Goal: Information Seeking & Learning: Compare options

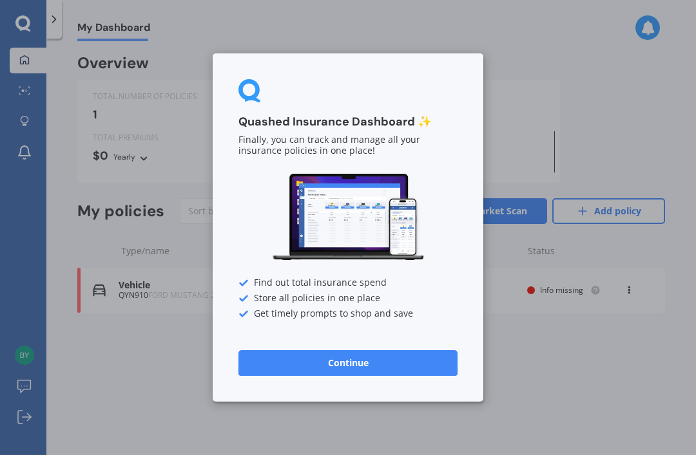
click at [389, 368] on button "Continue" at bounding box center [347, 363] width 219 height 26
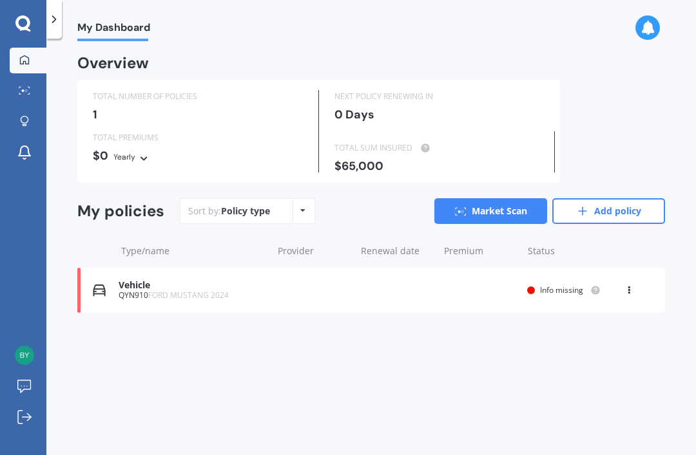
click at [625, 289] on div "View option View policy Delete" at bounding box center [630, 290] width 12 height 13
click at [616, 396] on div "My Dashboard Overview TOTAL NUMBER OF POLICIES 1 NEXT POLICY RENEWING [DATE] TO…" at bounding box center [370, 249] width 649 height 417
click at [628, 211] on link "Add policy" at bounding box center [608, 211] width 113 height 26
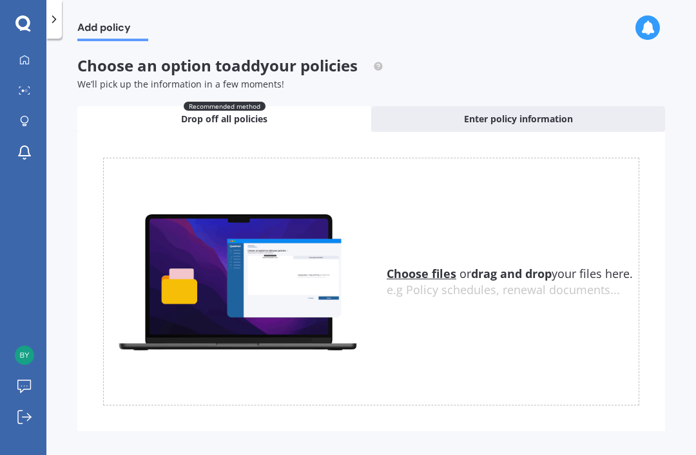
click at [533, 122] on span "Enter policy information" at bounding box center [518, 119] width 109 height 13
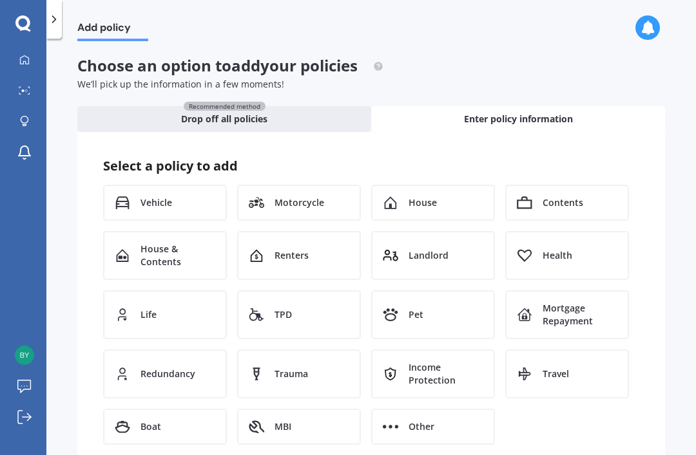
click at [173, 201] on div "Vehicle" at bounding box center [165, 203] width 124 height 36
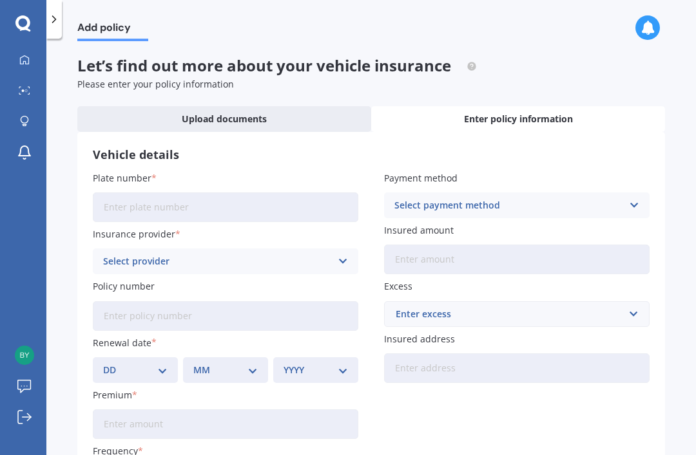
click at [289, 211] on input "Plate number" at bounding box center [225, 208] width 265 height 30
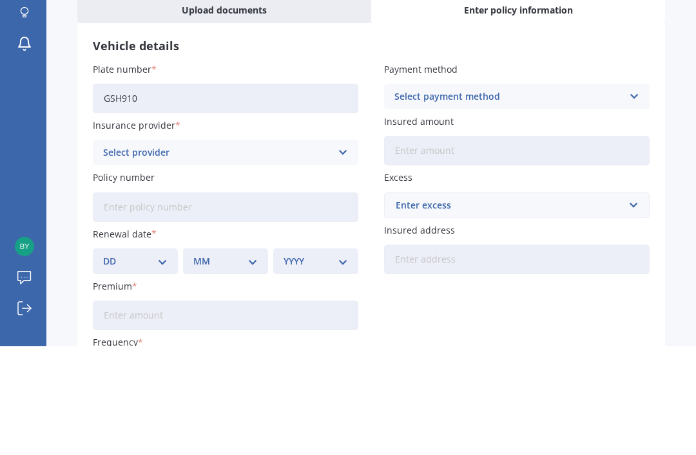
scroll to position [41, 0]
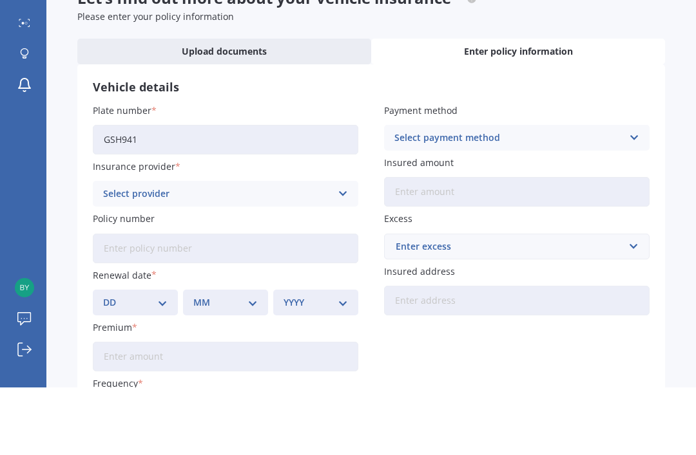
type input "GSH941"
click at [341, 254] on icon at bounding box center [342, 261] width 11 height 14
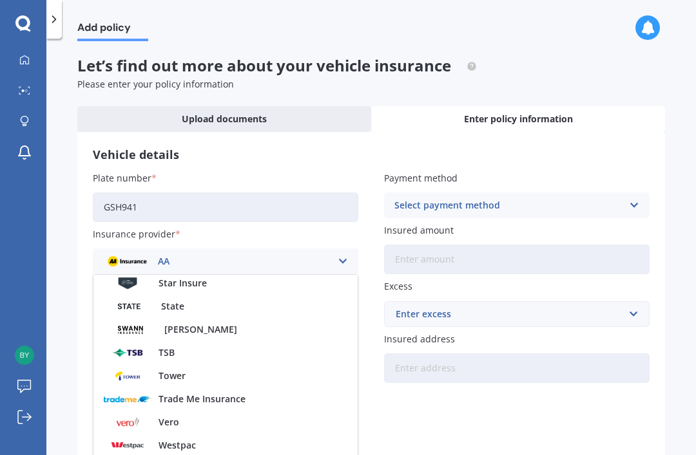
scroll to position [537, 0]
click at [181, 301] on span "State" at bounding box center [172, 305] width 23 height 9
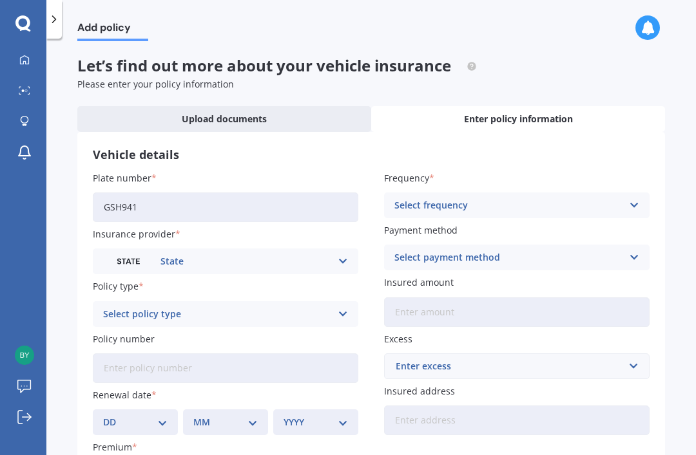
click at [341, 307] on icon at bounding box center [342, 314] width 11 height 14
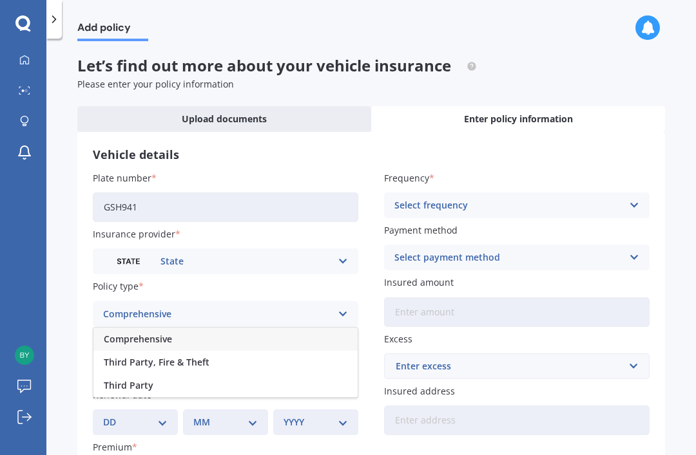
click at [301, 328] on div "Comprehensive" at bounding box center [225, 339] width 264 height 23
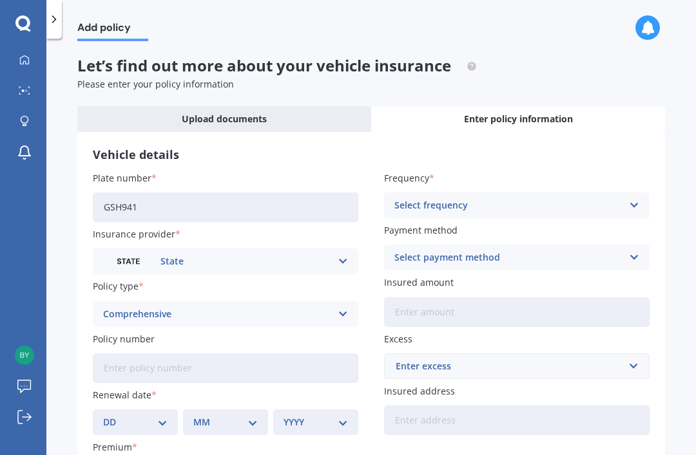
click at [276, 354] on input "Policy number" at bounding box center [225, 369] width 265 height 30
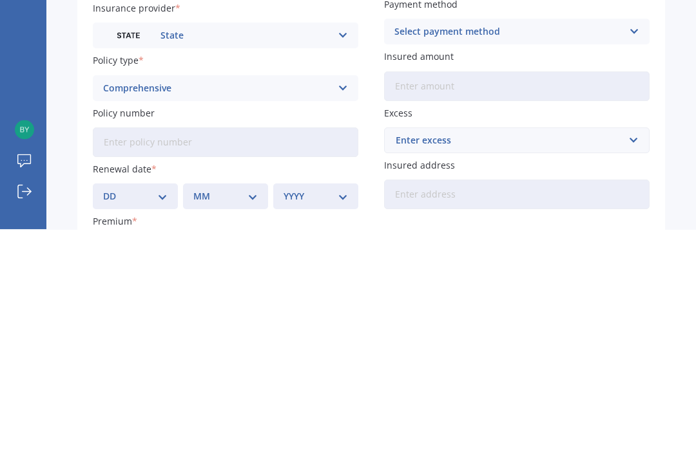
click at [171, 354] on input "Policy number" at bounding box center [225, 369] width 265 height 30
paste input "MOTS01377853"
type input "MOTS01377853"
click at [162, 415] on select "DD 01 02 03 04 05 06 07 08 09 10 11 12 13 14 15 16 17 18 19 20 21 22 23 24 25 2…" at bounding box center [135, 422] width 64 height 14
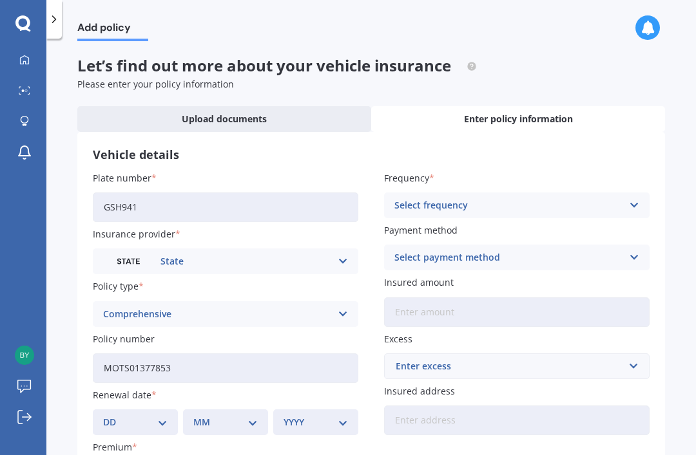
select select "30"
click at [252, 415] on select "MM 01 02 03 04 05 06 07 08 09 10 11 12" at bounding box center [225, 422] width 64 height 14
click at [251, 415] on select "MM 01 02 03 04 05 06 07 08 09 10 11 12" at bounding box center [225, 422] width 64 height 14
select select "08"
click at [338, 415] on select "YYYY 2027 2026 2025 2024 2023 2022 2021 2020 2019 2018 2017 2016 2015 2014 2013…" at bounding box center [315, 422] width 64 height 14
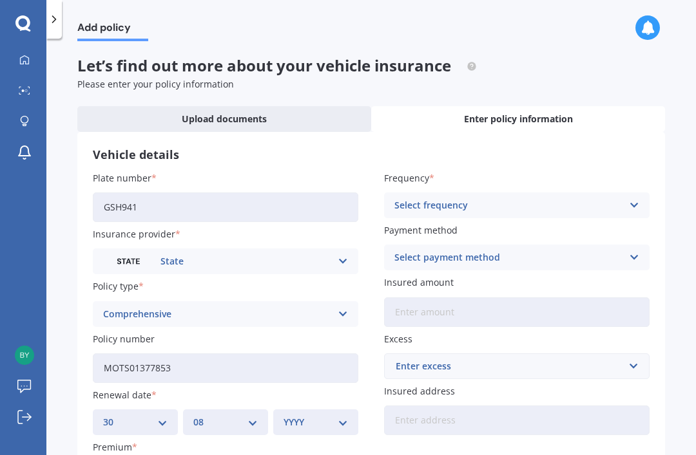
select select "2025"
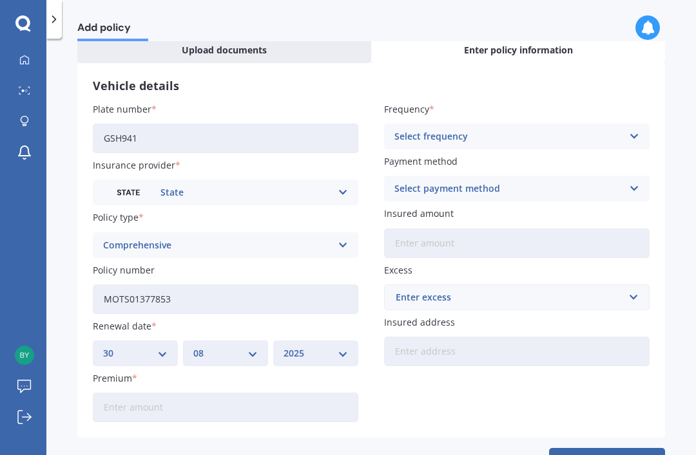
scroll to position [68, 0]
click at [320, 393] on input "Premium" at bounding box center [225, 408] width 265 height 30
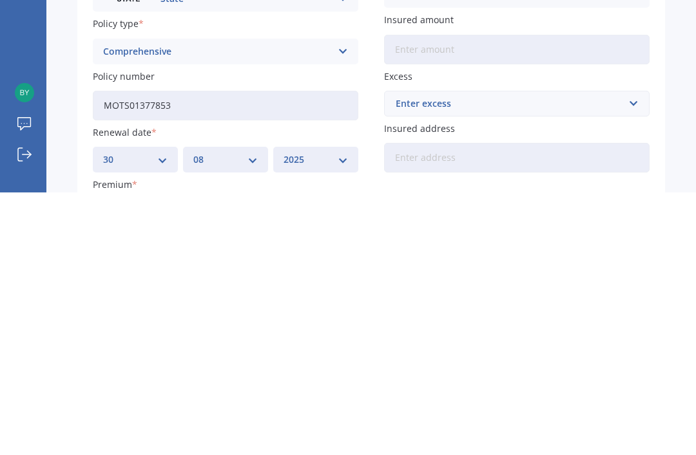
scroll to position [0, 0]
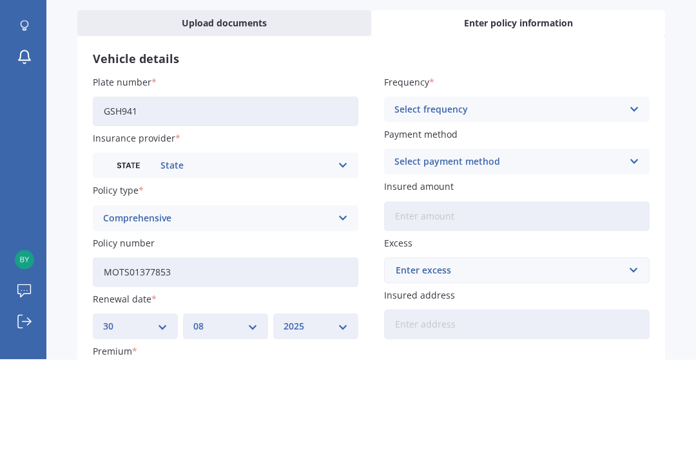
type input "$492.00"
click at [635, 198] on icon at bounding box center [633, 205] width 11 height 14
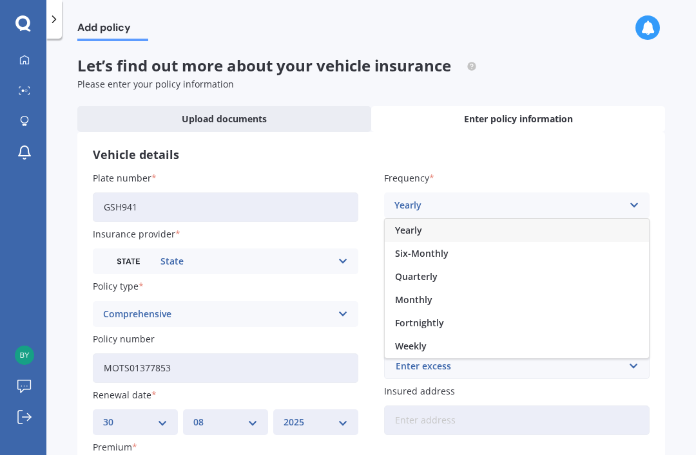
click at [426, 219] on div "Yearly" at bounding box center [516, 230] width 264 height 23
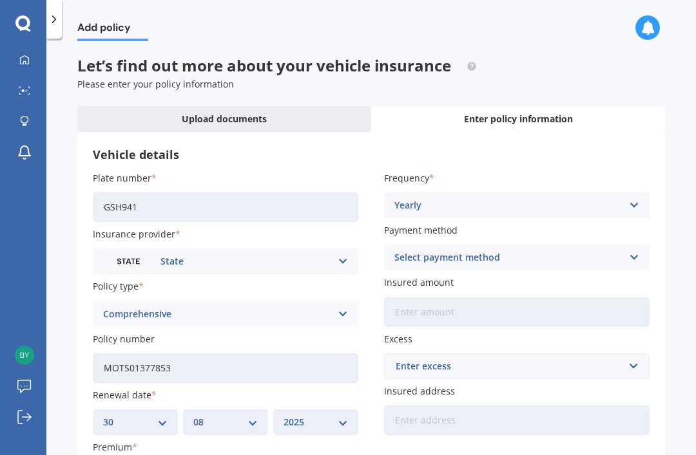
click at [629, 251] on icon at bounding box center [633, 258] width 11 height 14
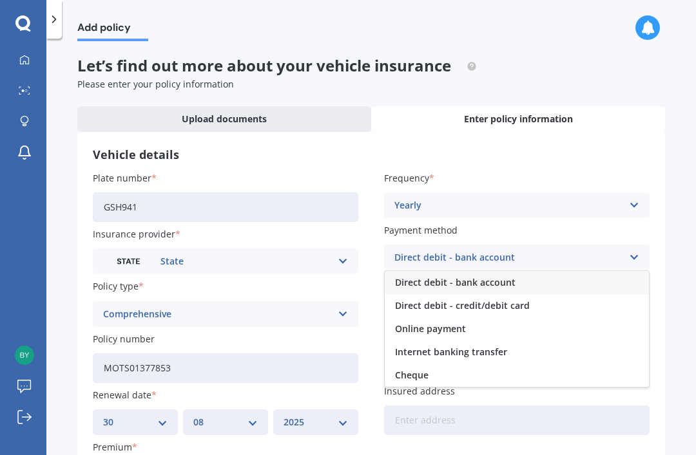
click at [453, 325] on span "Online payment" at bounding box center [430, 329] width 71 height 9
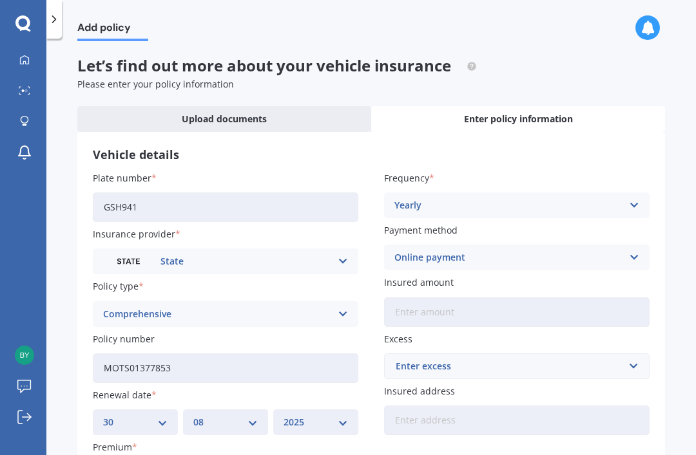
click at [592, 298] on input "Insured amount" at bounding box center [516, 313] width 265 height 30
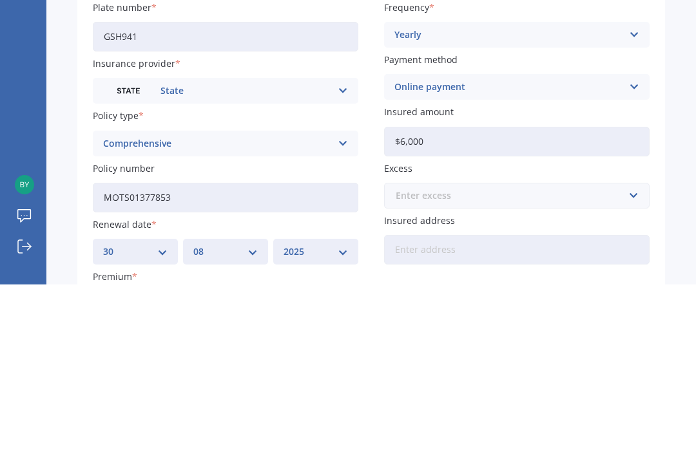
click at [631, 354] on input "text" at bounding box center [512, 366] width 254 height 24
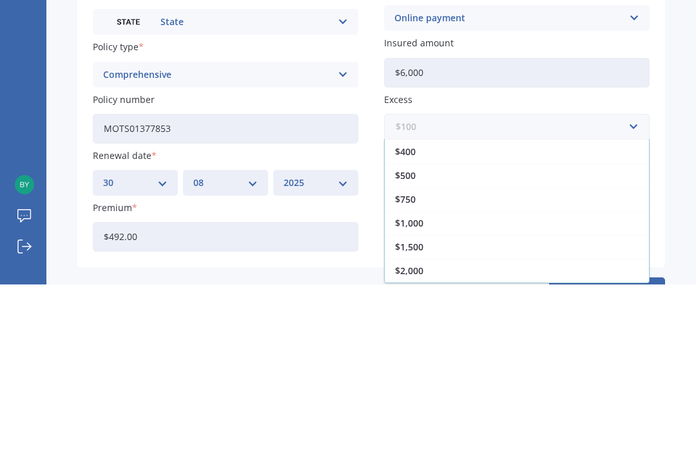
scroll to position [68, 0]
click at [437, 335] on div "$500" at bounding box center [516, 347] width 264 height 24
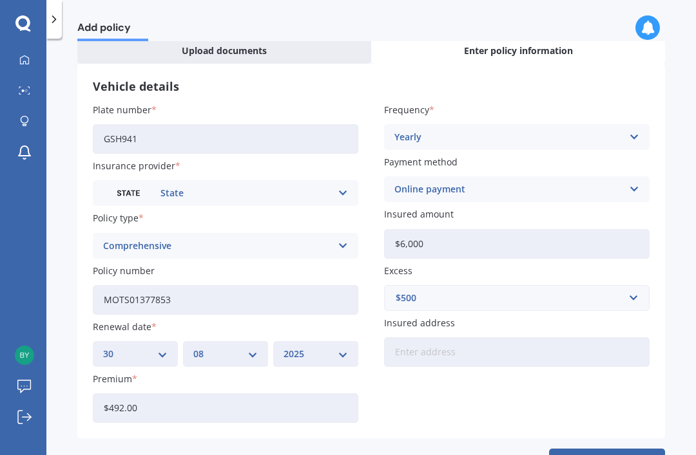
click at [585, 229] on input "$6,000" at bounding box center [516, 244] width 265 height 30
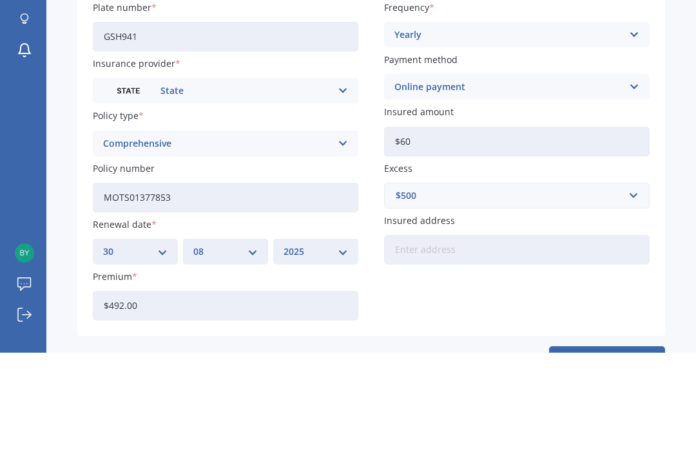
type input "$6"
type input "$5,700"
click at [574, 291] on div "$500" at bounding box center [508, 298] width 227 height 14
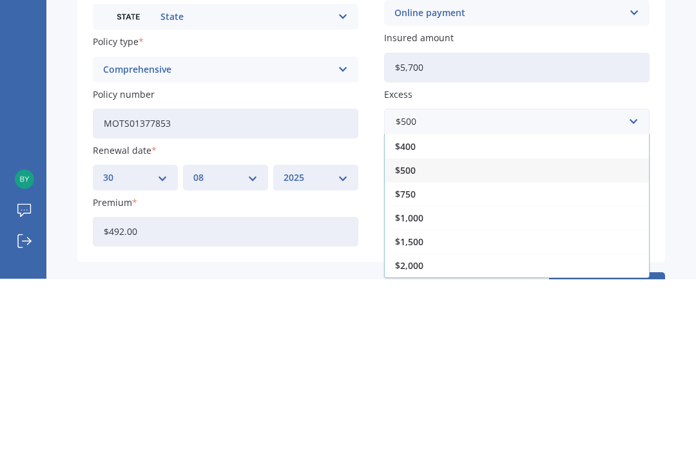
click at [431, 335] on div "$500" at bounding box center [516, 347] width 264 height 24
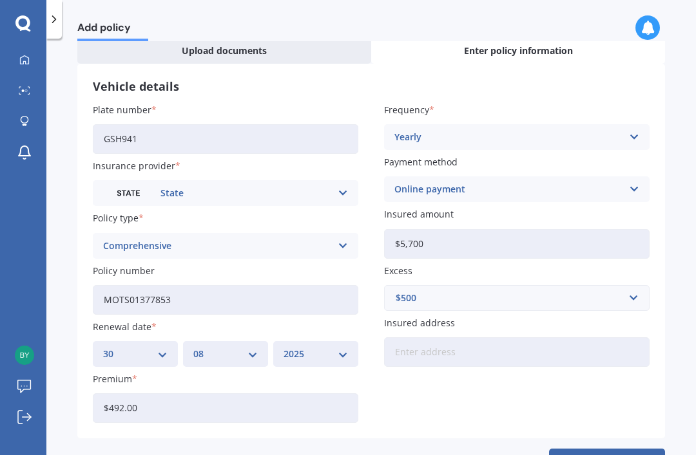
click at [603, 449] on button "Add" at bounding box center [607, 464] width 116 height 31
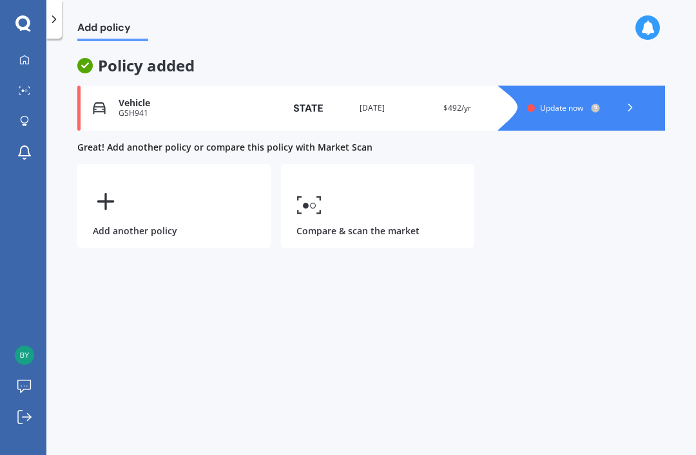
click at [623, 101] on icon at bounding box center [629, 107] width 13 height 13
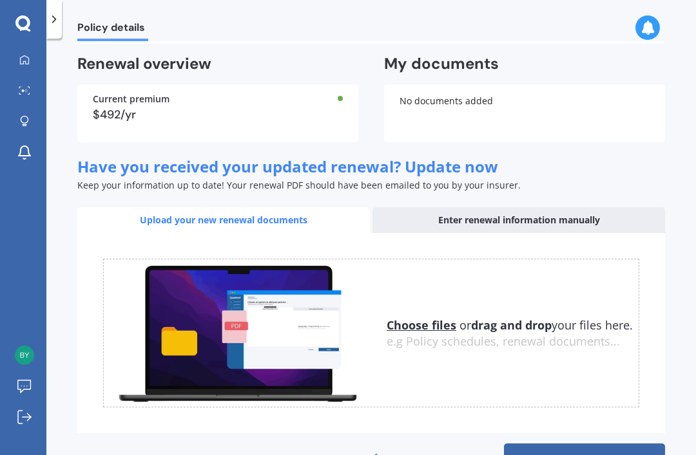
scroll to position [75, 0]
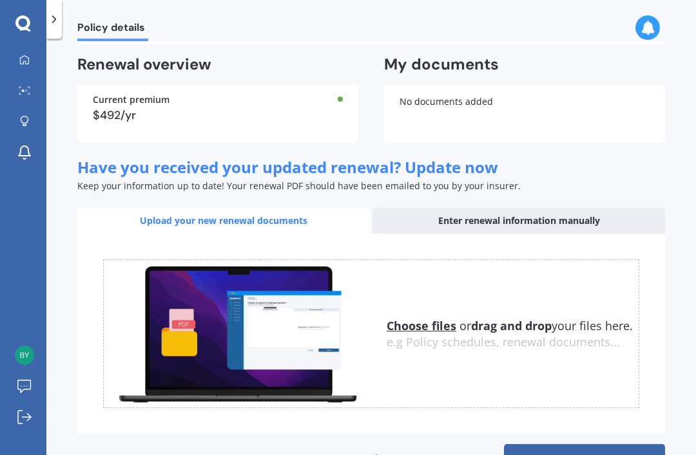
click at [573, 208] on div "Enter renewal information manually" at bounding box center [518, 221] width 292 height 26
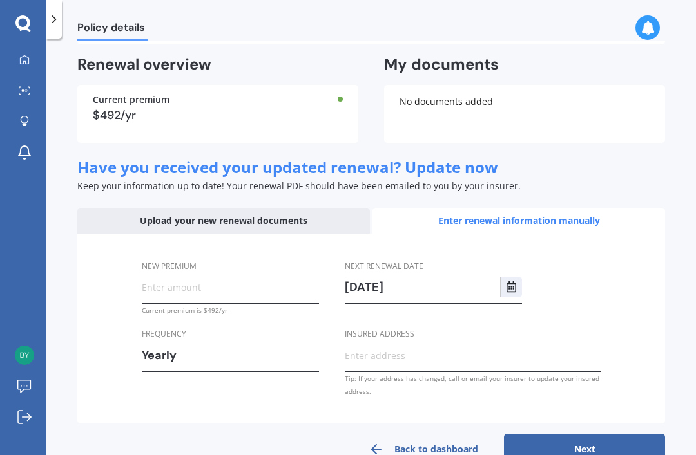
scroll to position [64, 0]
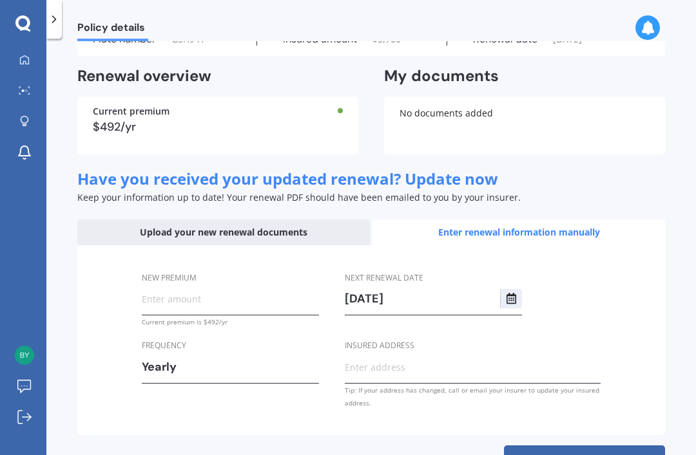
click at [217, 289] on input "New premium" at bounding box center [230, 298] width 177 height 19
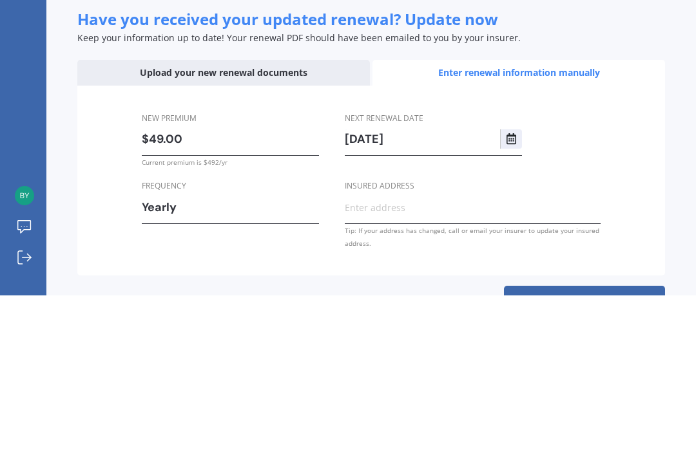
type input "$492.00"
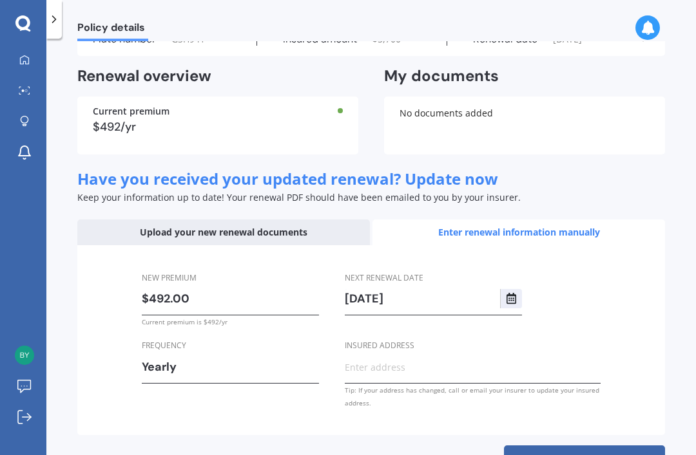
click at [594, 446] on button "Next" at bounding box center [584, 461] width 161 height 31
select select "30"
select select "08"
select select "2026"
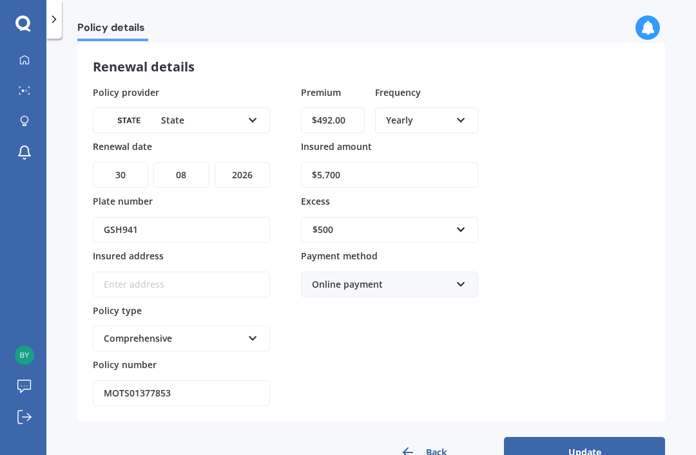
scroll to position [53, 0]
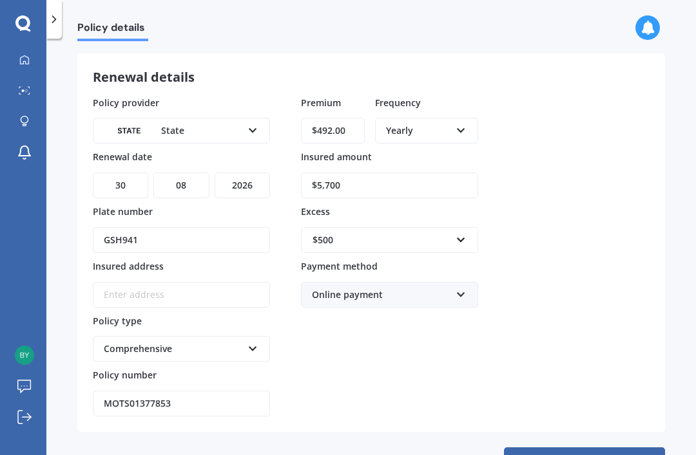
click at [430, 448] on button "Back" at bounding box center [423, 463] width 161 height 31
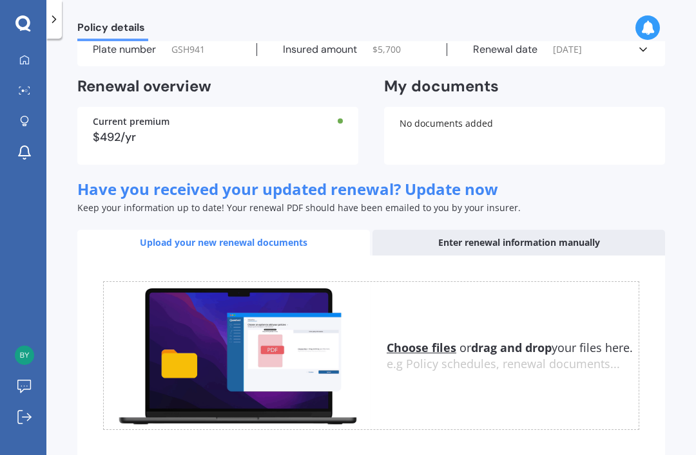
click at [552, 230] on div "Enter renewal information manually" at bounding box center [518, 243] width 292 height 26
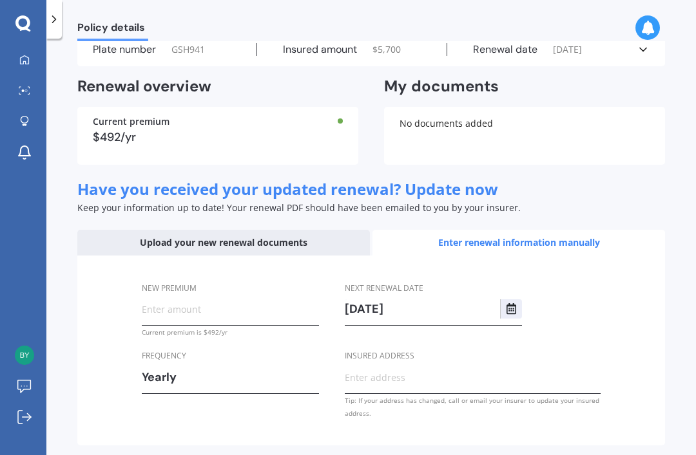
click at [435, 368] on input "Insured address" at bounding box center [473, 377] width 256 height 19
type input "[STREET_ADDRESS]"
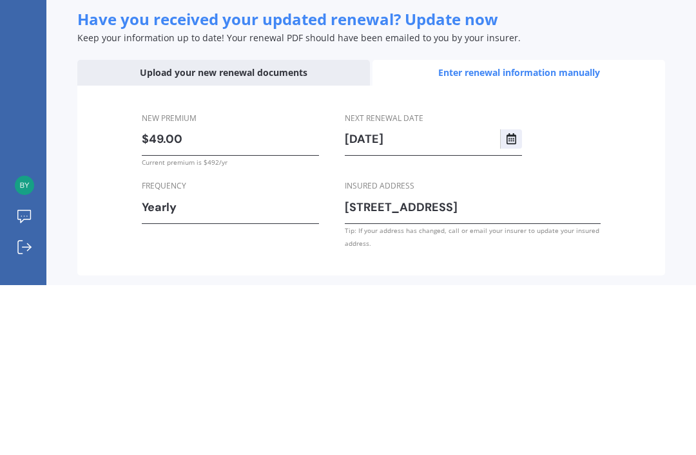
type input "$492.00"
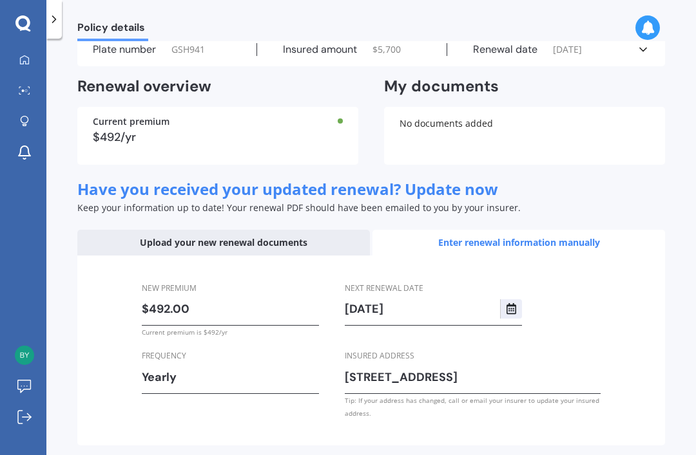
select select "30"
select select "08"
select select "2026"
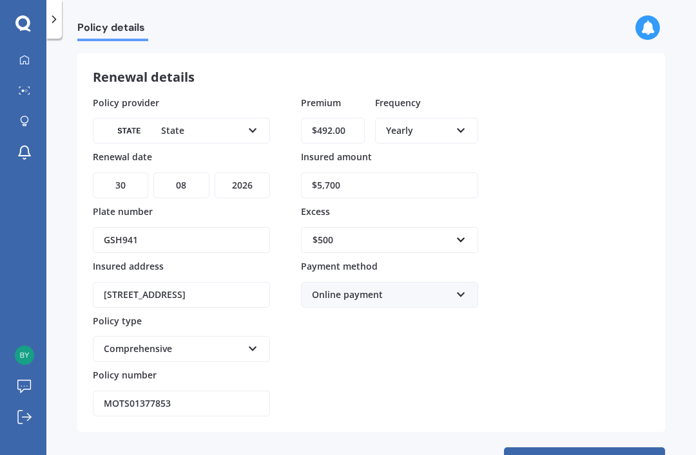
click at [588, 448] on button "Update" at bounding box center [584, 463] width 161 height 31
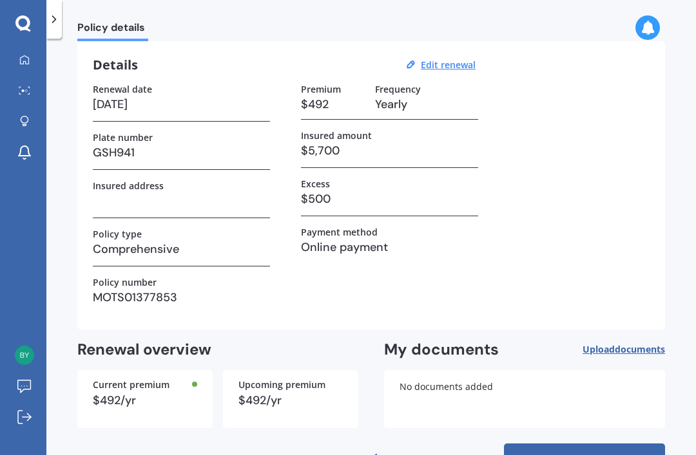
scroll to position [0, 0]
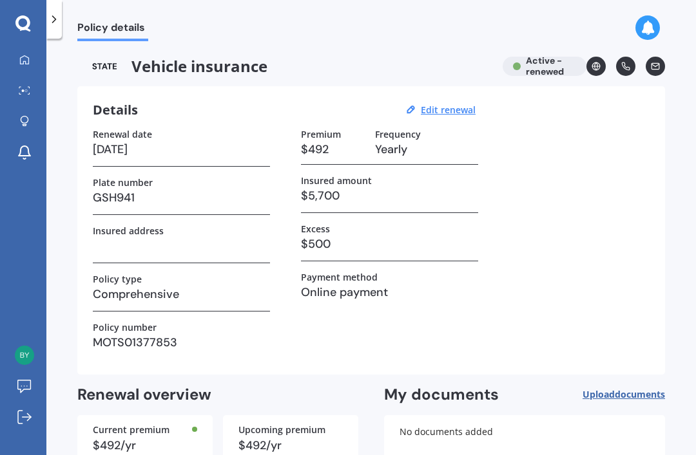
click at [208, 236] on h3 at bounding box center [181, 245] width 177 height 19
click at [462, 104] on u "Edit renewal" at bounding box center [448, 110] width 55 height 12
select select "30"
select select "08"
select select "2026"
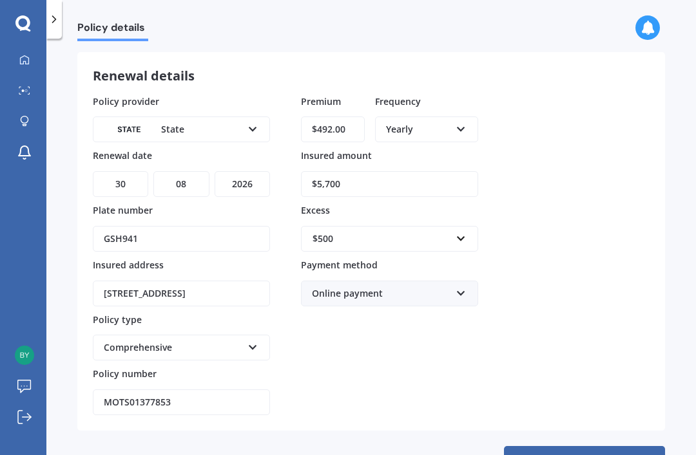
scroll to position [53, 0]
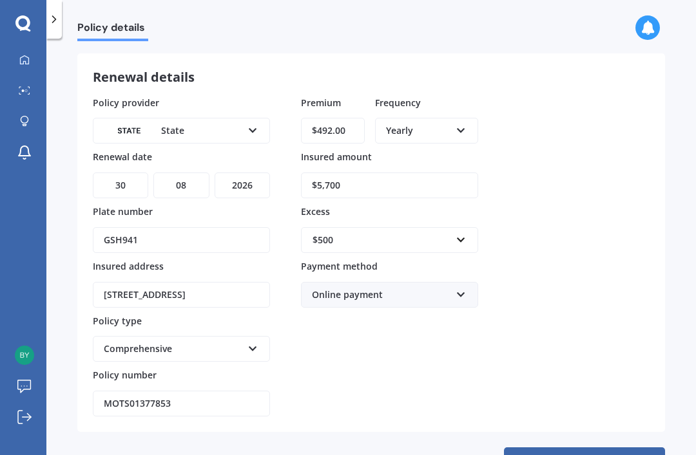
click at [585, 448] on button "Update" at bounding box center [584, 463] width 161 height 31
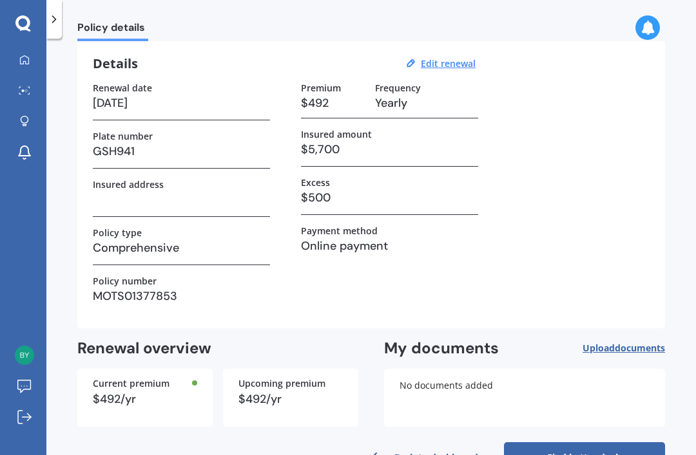
scroll to position [45, 0]
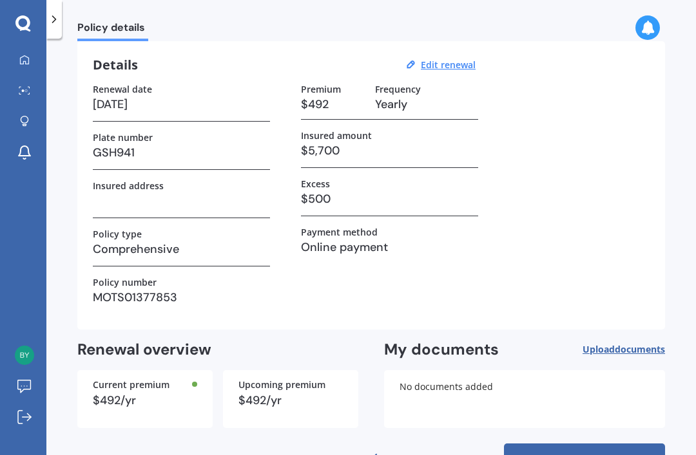
click at [592, 444] on link "Find better deals" at bounding box center [584, 459] width 161 height 31
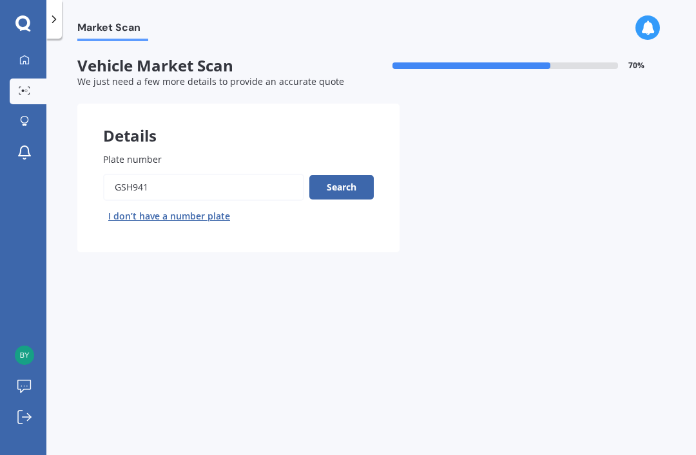
click at [356, 175] on button "Search" at bounding box center [341, 187] width 64 height 24
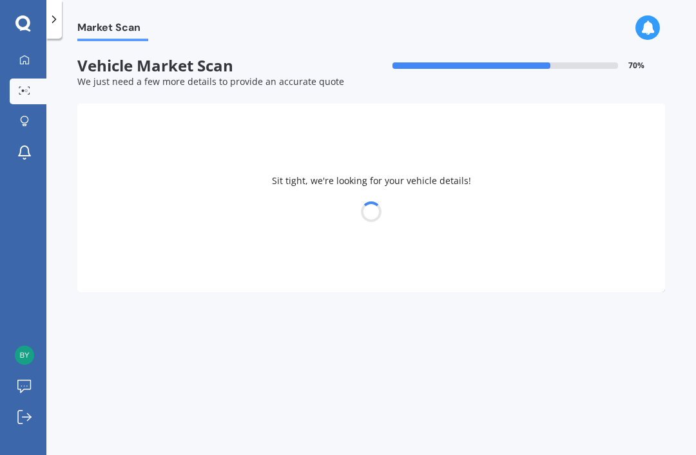
select select "BMW"
select select "Z3"
select select "28"
select select "09"
select select "1958"
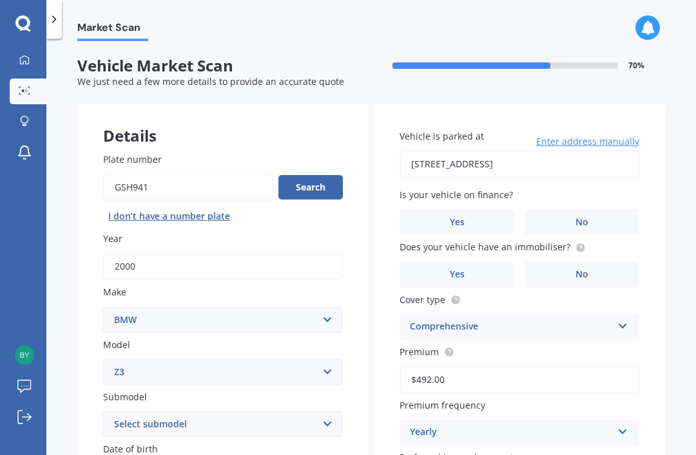
click at [587, 217] on span "No" at bounding box center [581, 222] width 13 height 11
click at [0, 0] on input "No" at bounding box center [0, 0] width 0 height 0
click at [467, 262] on label "Yes" at bounding box center [456, 275] width 115 height 26
click at [0, 0] on input "Yes" at bounding box center [0, 0] width 0 height 0
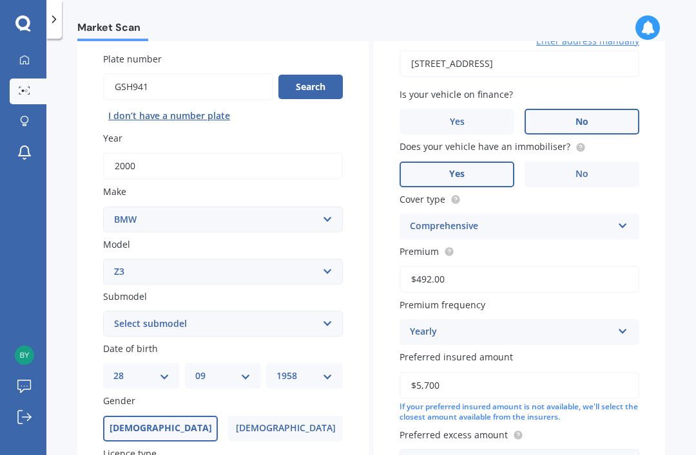
scroll to position [100, 0]
click at [327, 312] on select "Select submodel 1.9 i 2.0 i 2.2 i 2.8 i 3.0 i 3.2i M-Coupe Sport" at bounding box center [223, 325] width 240 height 26
select select "3.0 I"
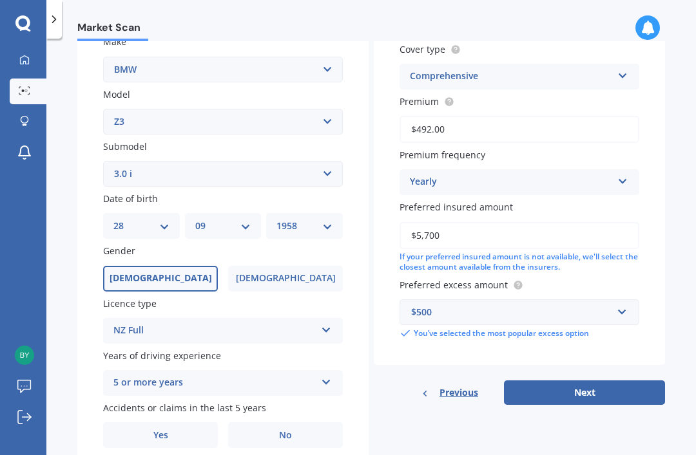
scroll to position [251, 0]
click at [292, 422] on label "No" at bounding box center [285, 435] width 115 height 26
click at [0, 0] on input "No" at bounding box center [0, 0] width 0 height 0
click at [599, 381] on button "Next" at bounding box center [584, 393] width 161 height 24
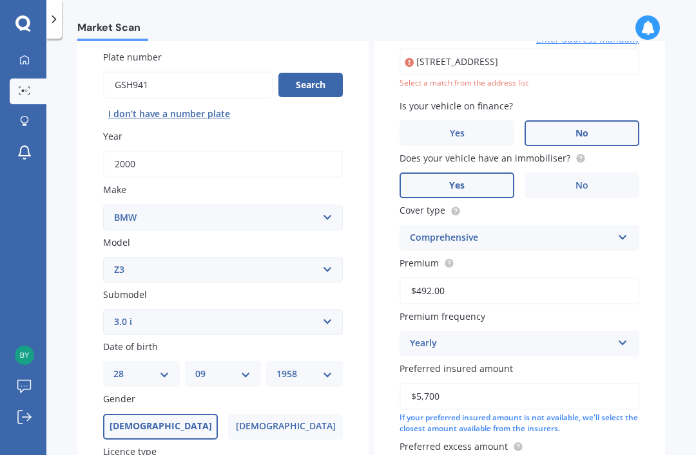
scroll to position [87, 0]
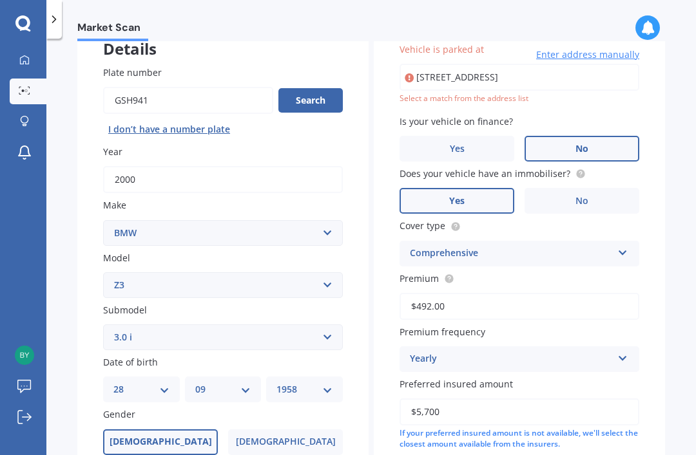
type input "[STREET_ADDRESS]"
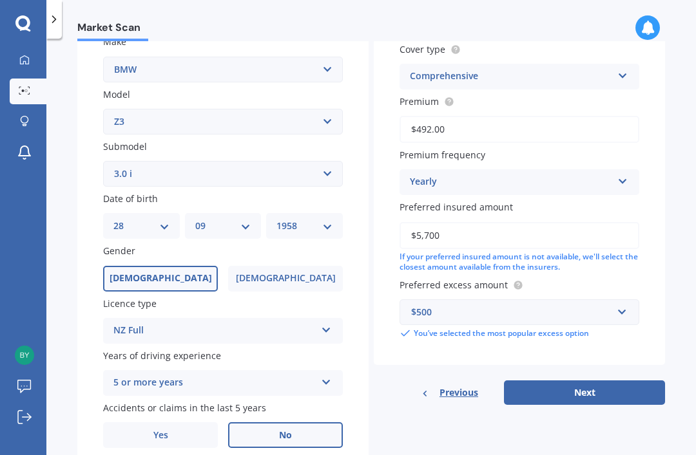
click at [592, 381] on button "Next" at bounding box center [584, 393] width 161 height 24
select select "28"
select select "09"
select select "1958"
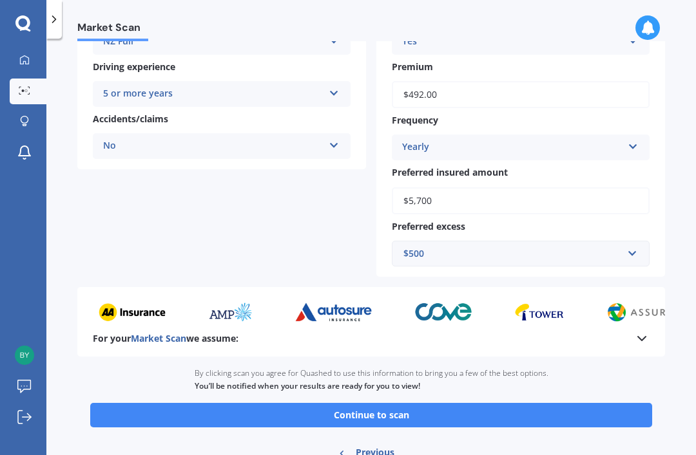
scroll to position [263, 0]
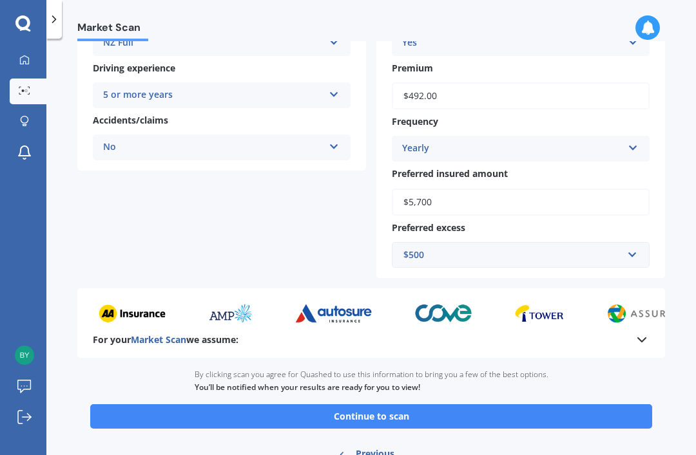
click at [406, 404] on button "Continue to scan" at bounding box center [371, 416] width 562 height 24
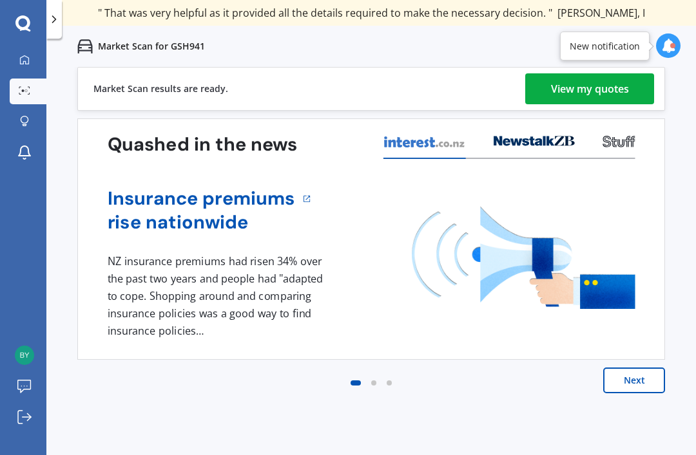
click at [604, 93] on div "View my quotes" at bounding box center [590, 88] width 78 height 31
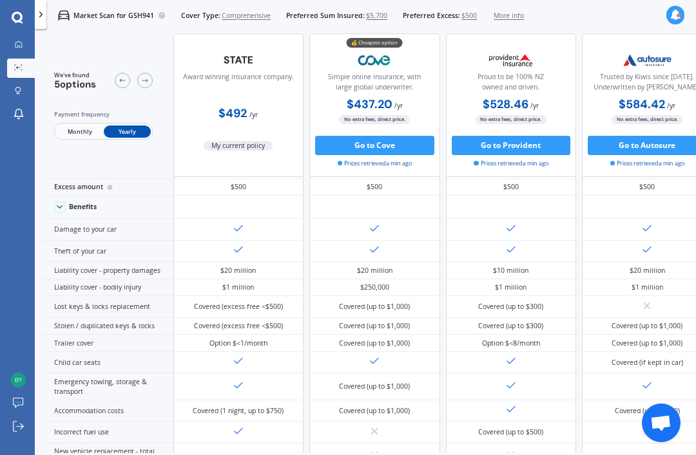
scroll to position [32, 0]
